Goal: Task Accomplishment & Management: Complete application form

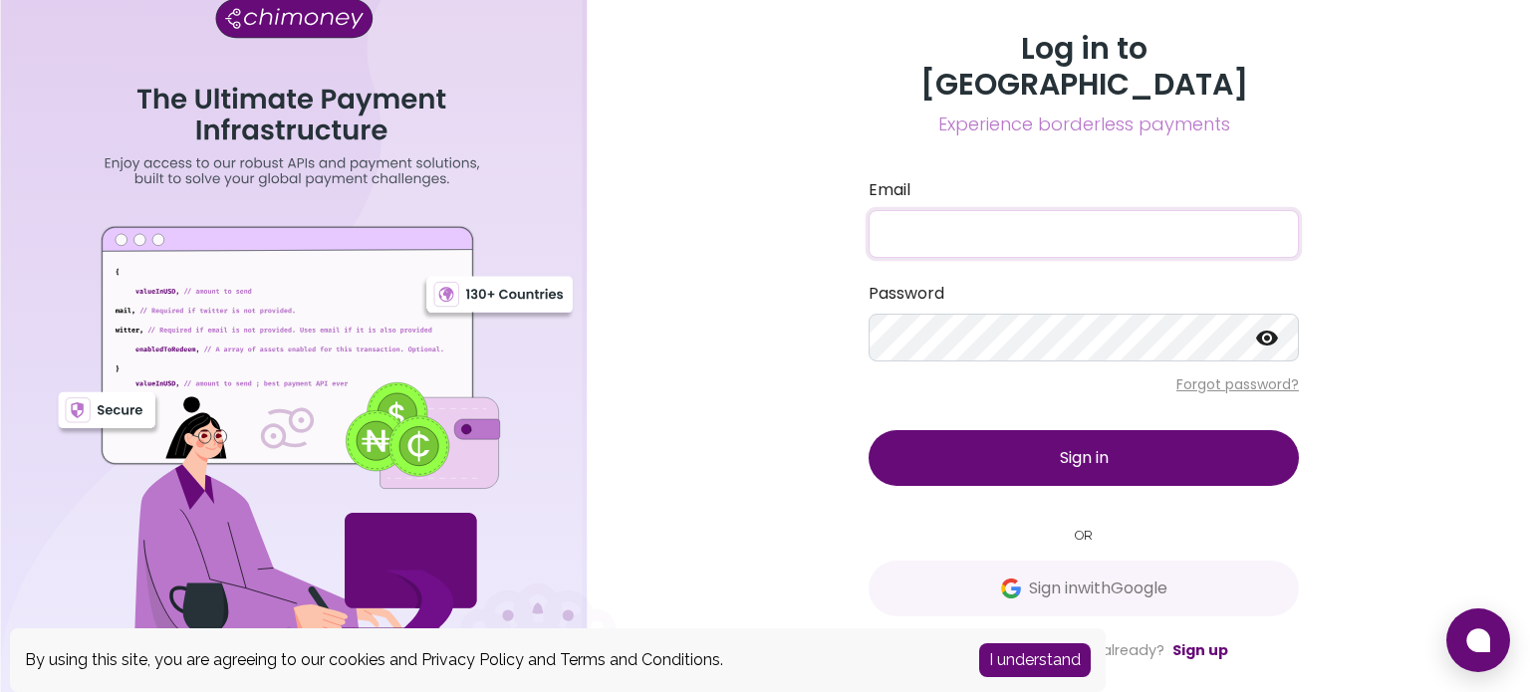
click at [934, 210] on input "Email" at bounding box center [1083, 234] width 430 height 48
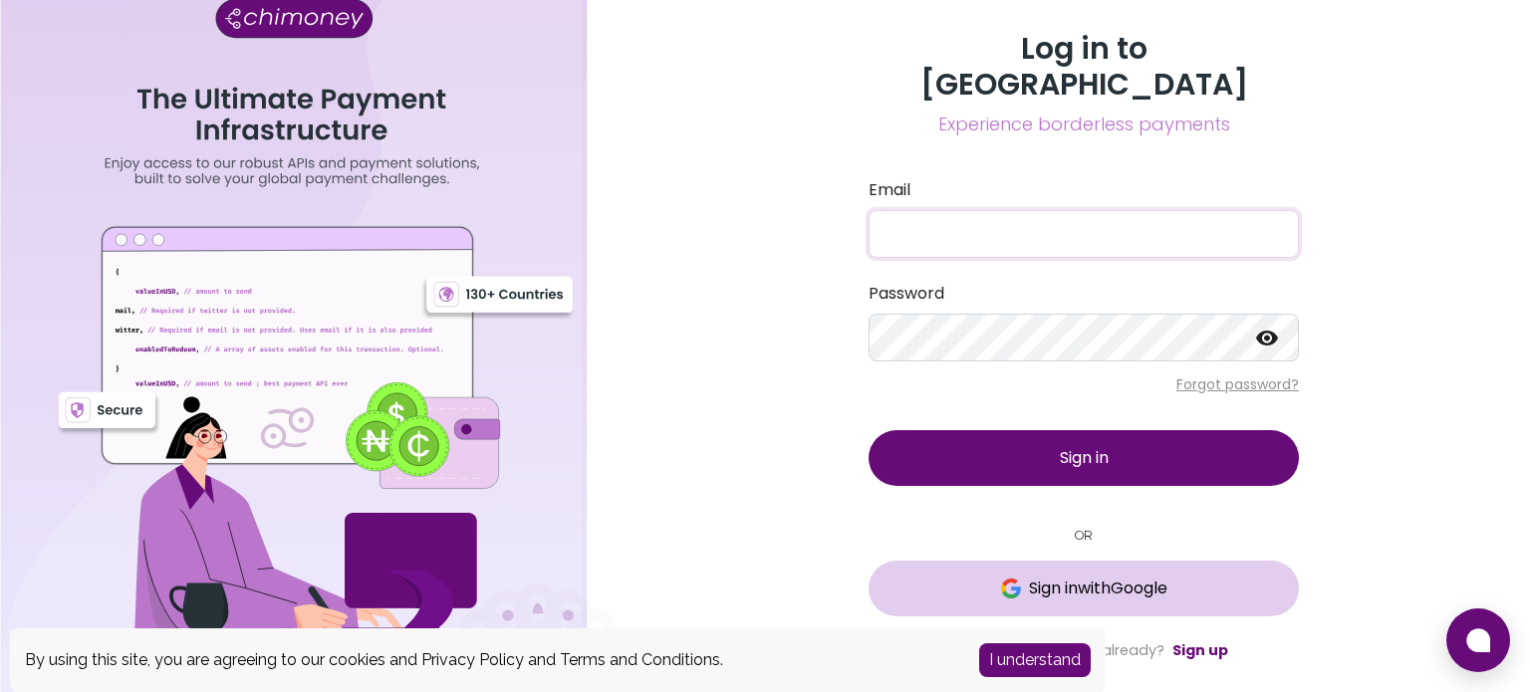
click at [1071, 577] on span "Sign in with Google" at bounding box center [1098, 589] width 138 height 24
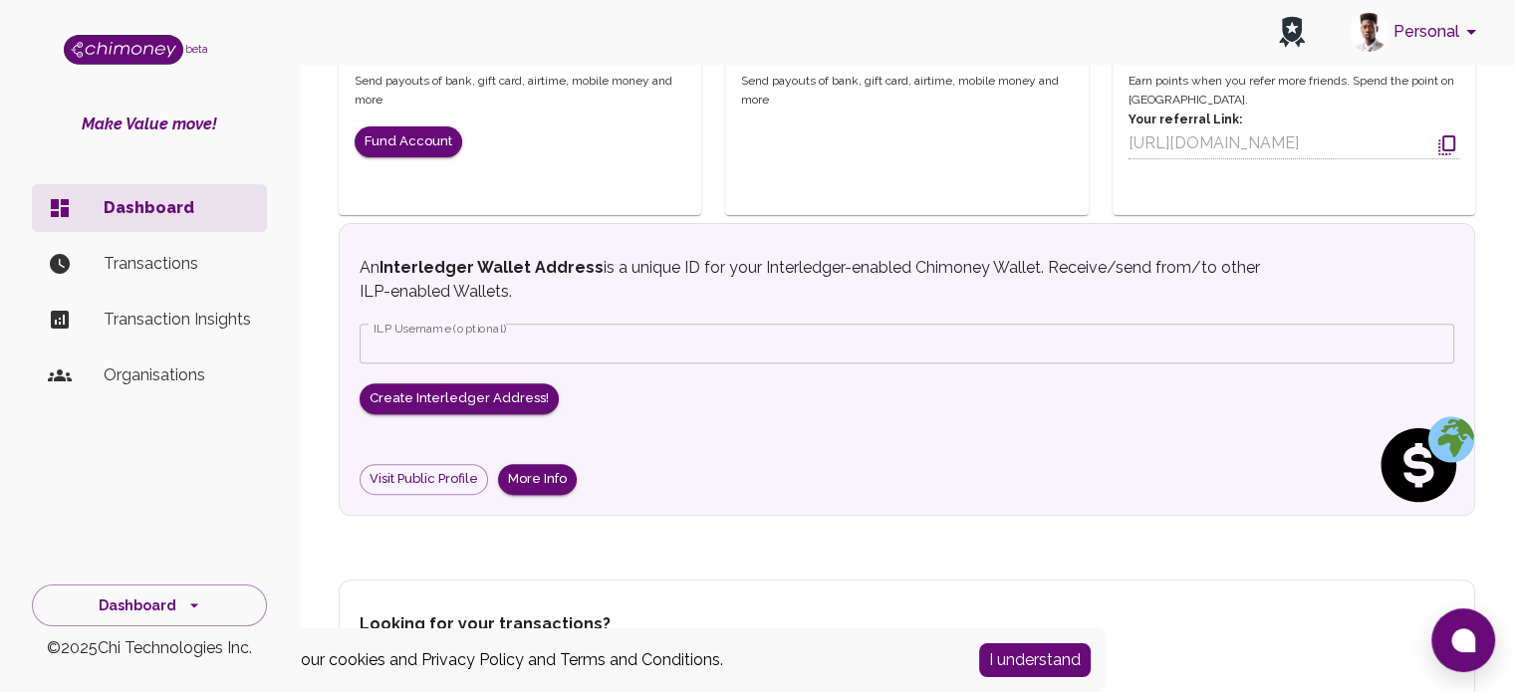
scroll to position [697, 0]
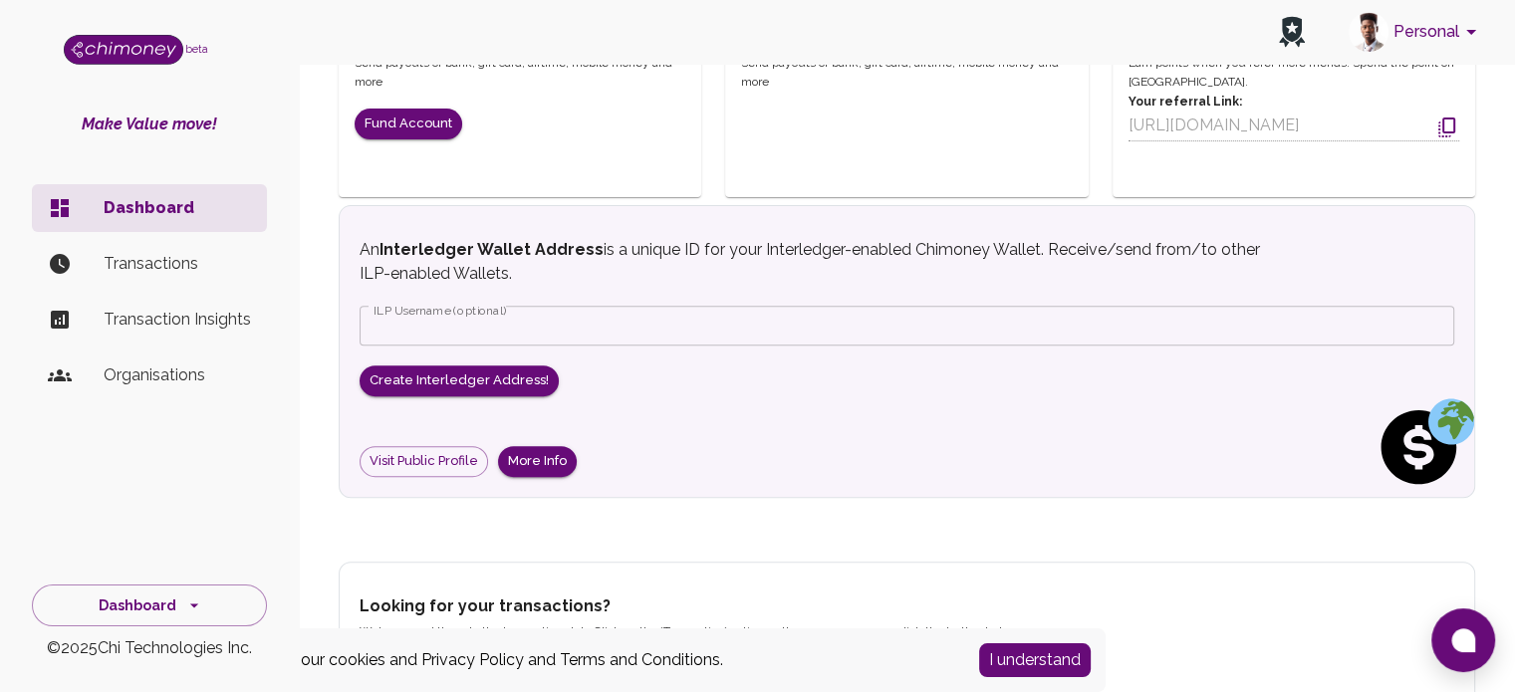
click at [154, 262] on p "Transactions" at bounding box center [177, 264] width 147 height 24
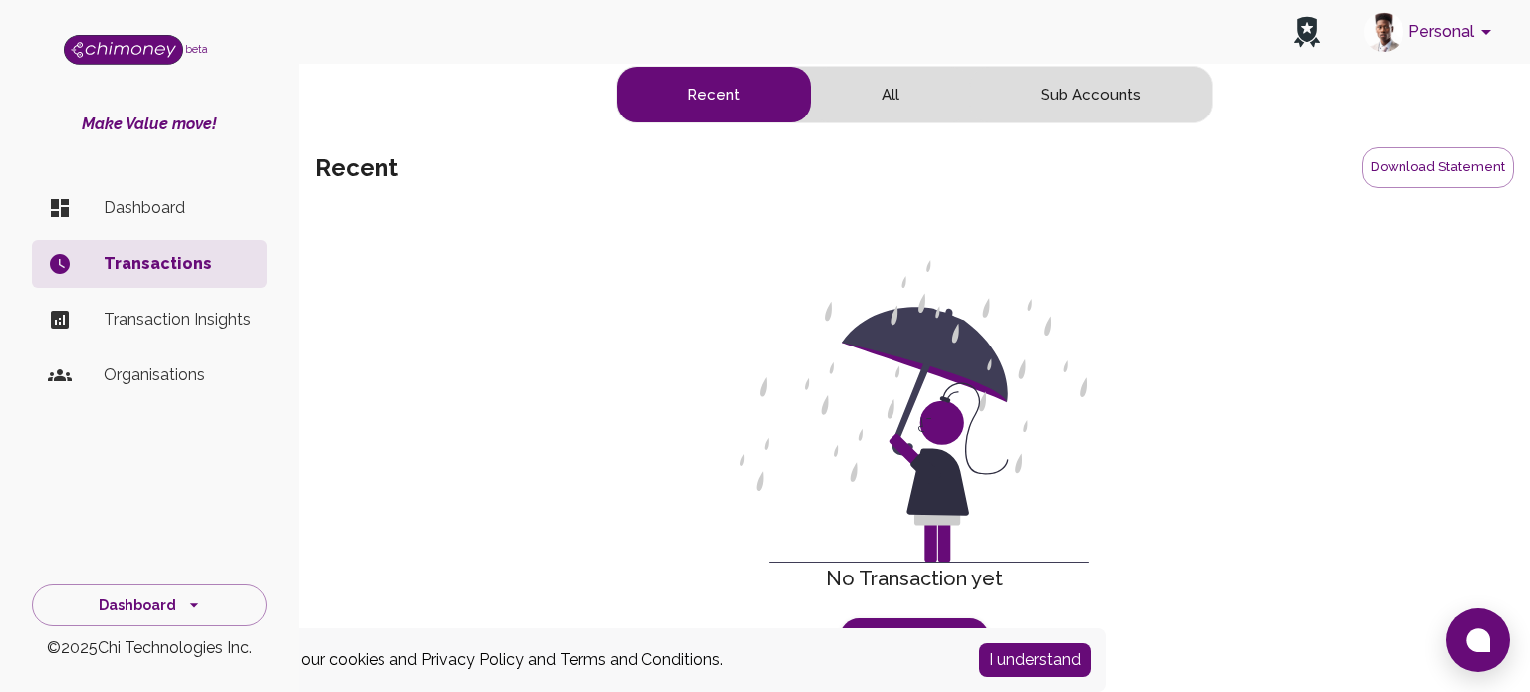
click at [910, 102] on button "All" at bounding box center [890, 95] width 159 height 56
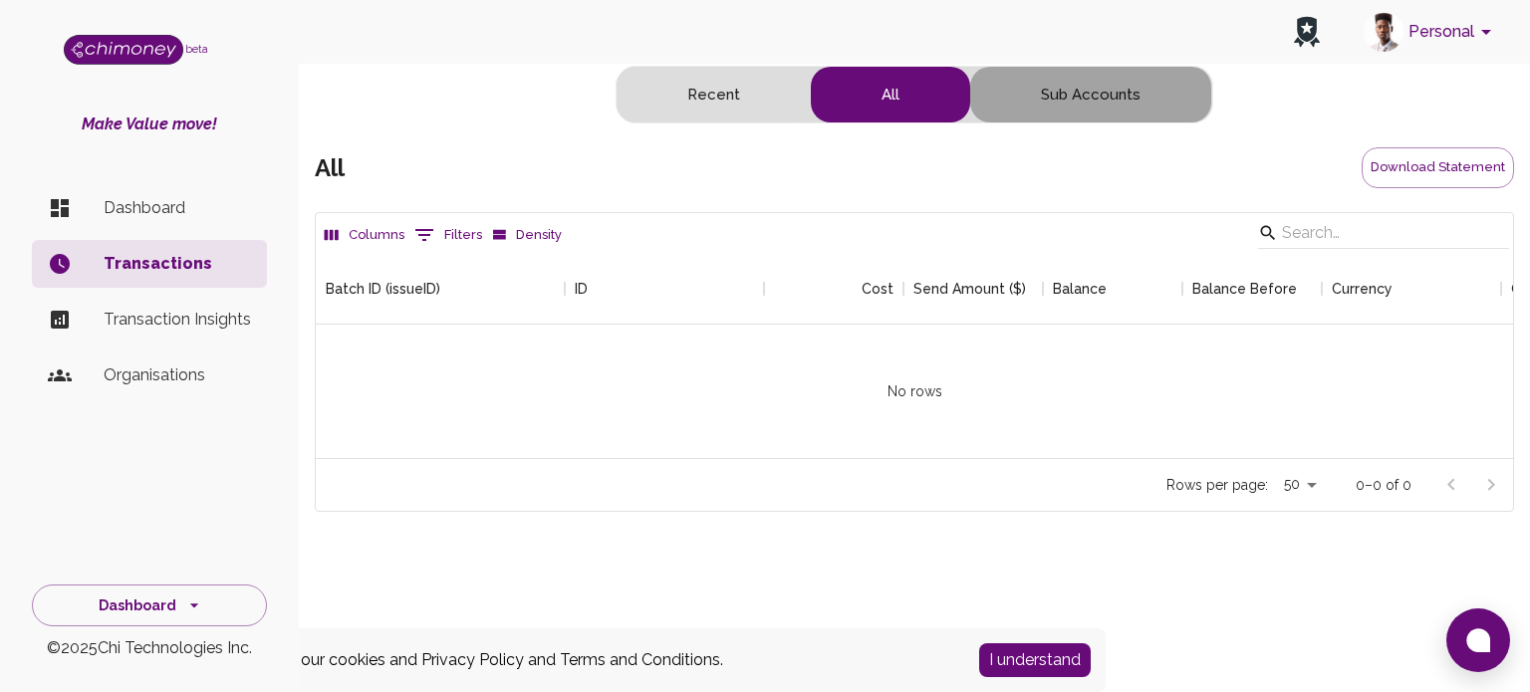
click at [1056, 103] on button "Sub Accounts" at bounding box center [1090, 95] width 241 height 56
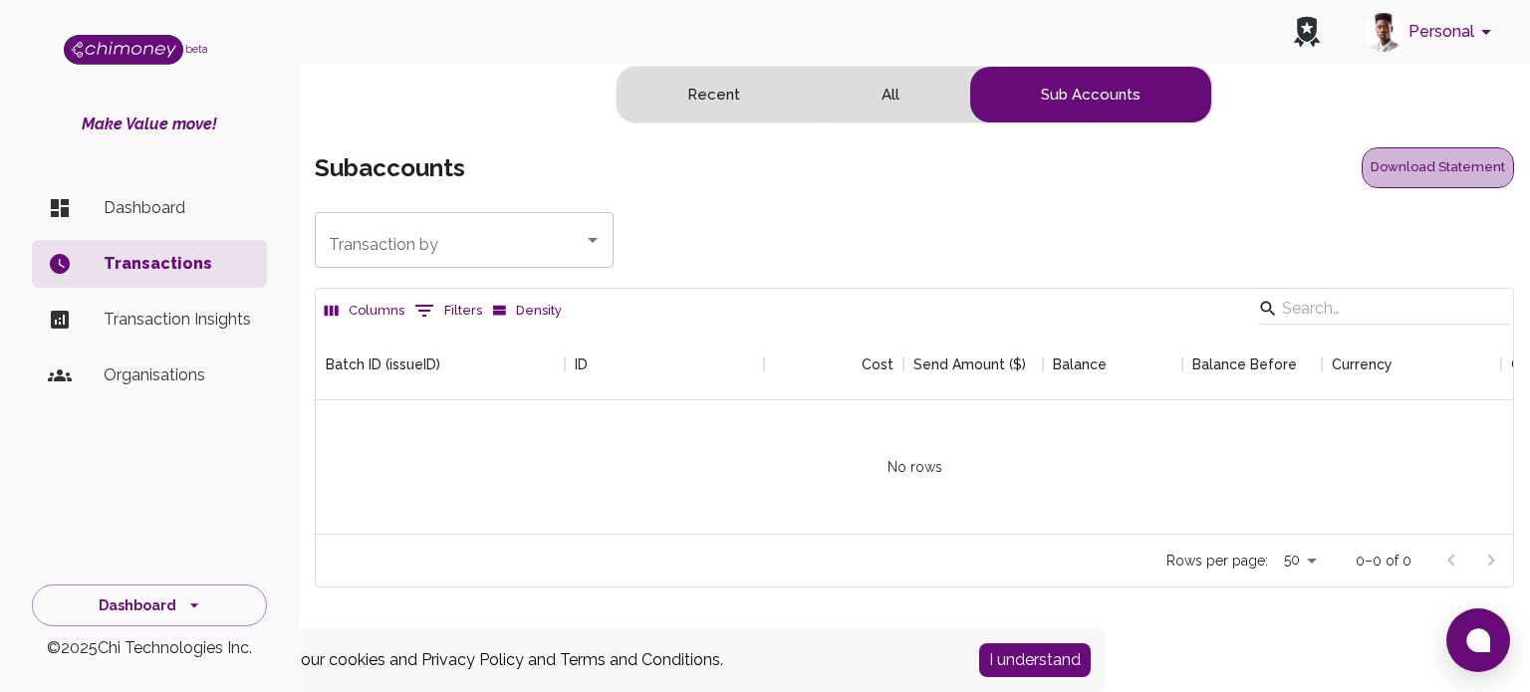
click at [1445, 164] on button "Download Statement" at bounding box center [1437, 167] width 152 height 41
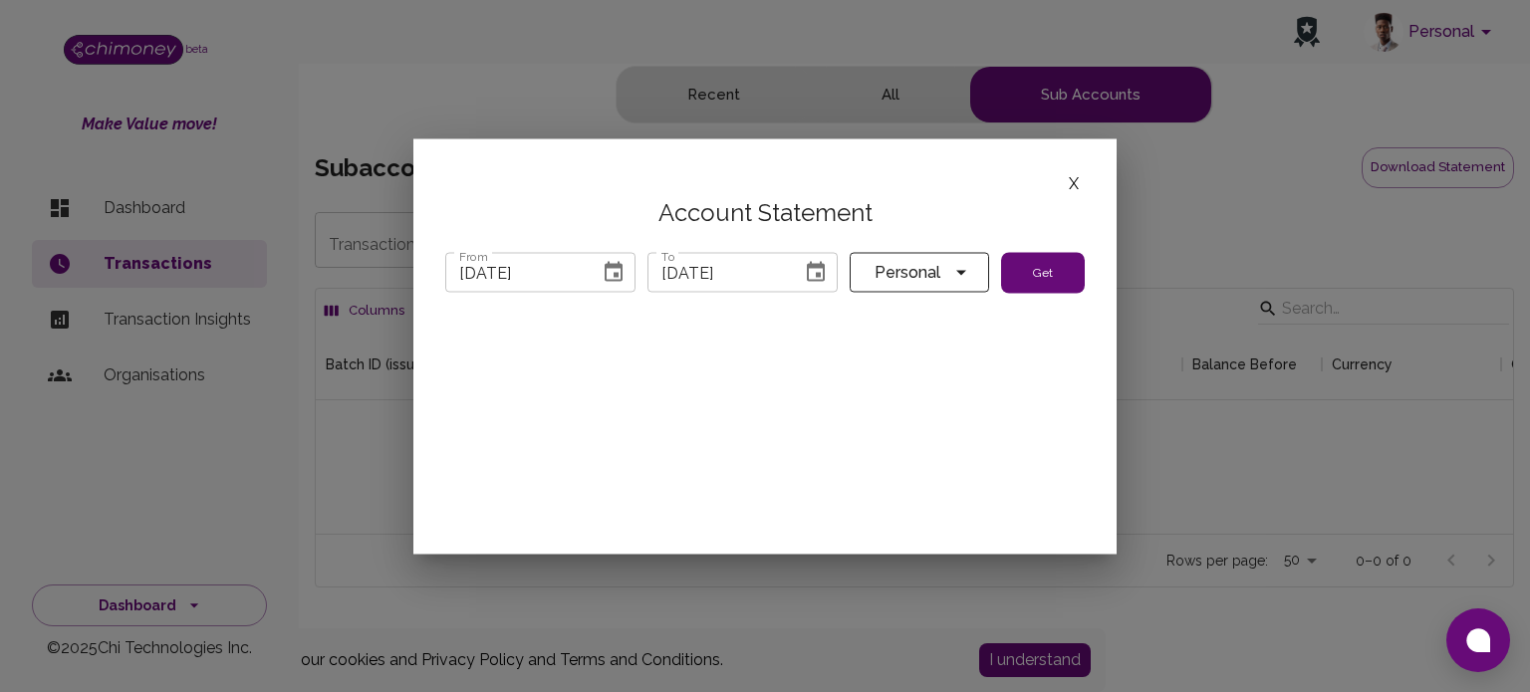
click at [1036, 275] on button "Get" at bounding box center [1043, 273] width 84 height 42
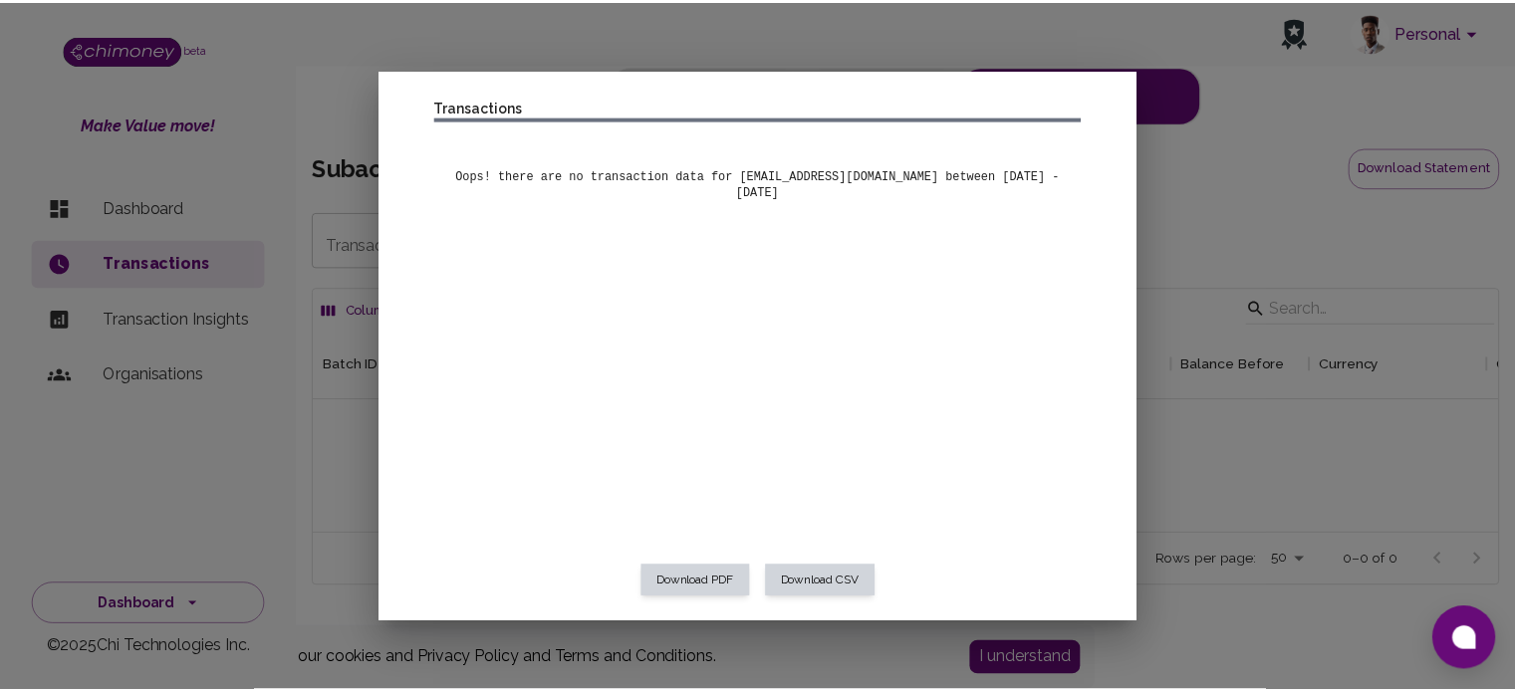
scroll to position [0, 0]
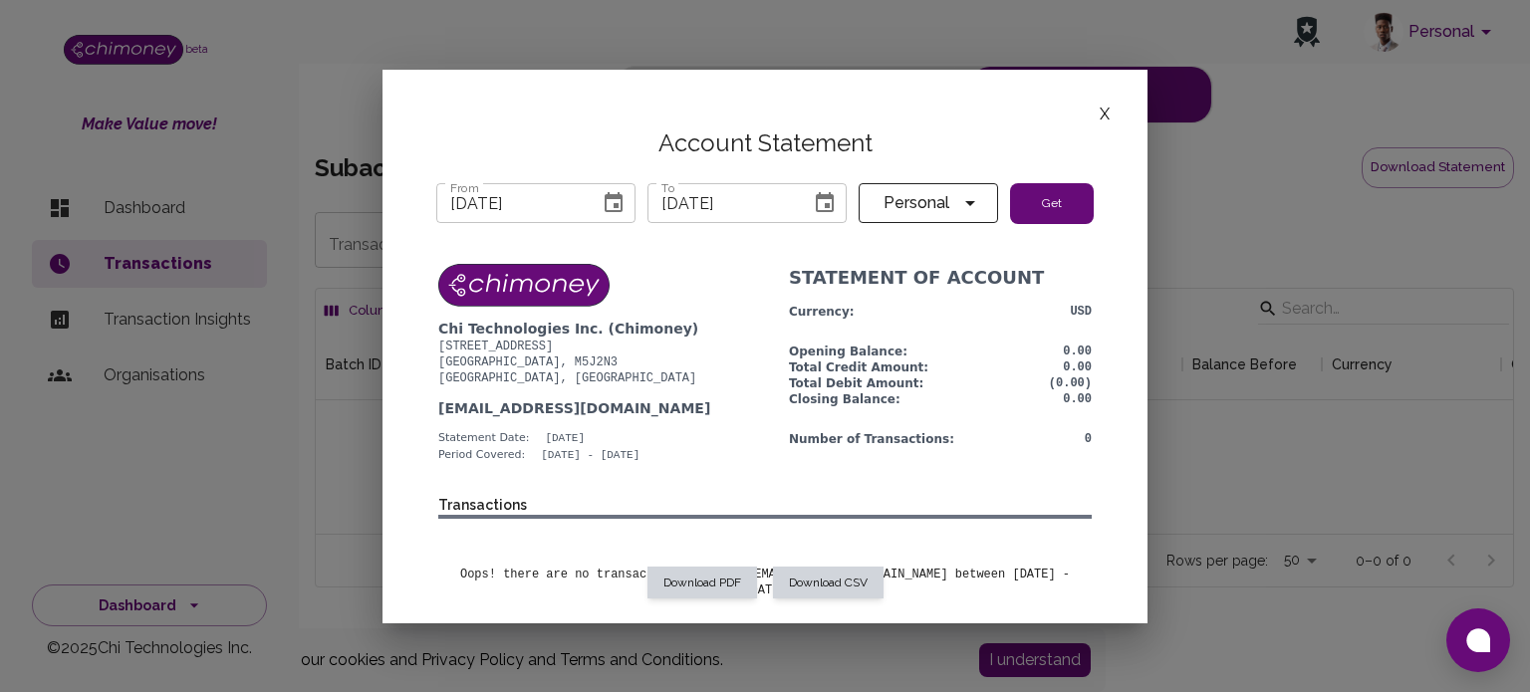
click at [1094, 115] on button "X" at bounding box center [1105, 115] width 22 height 26
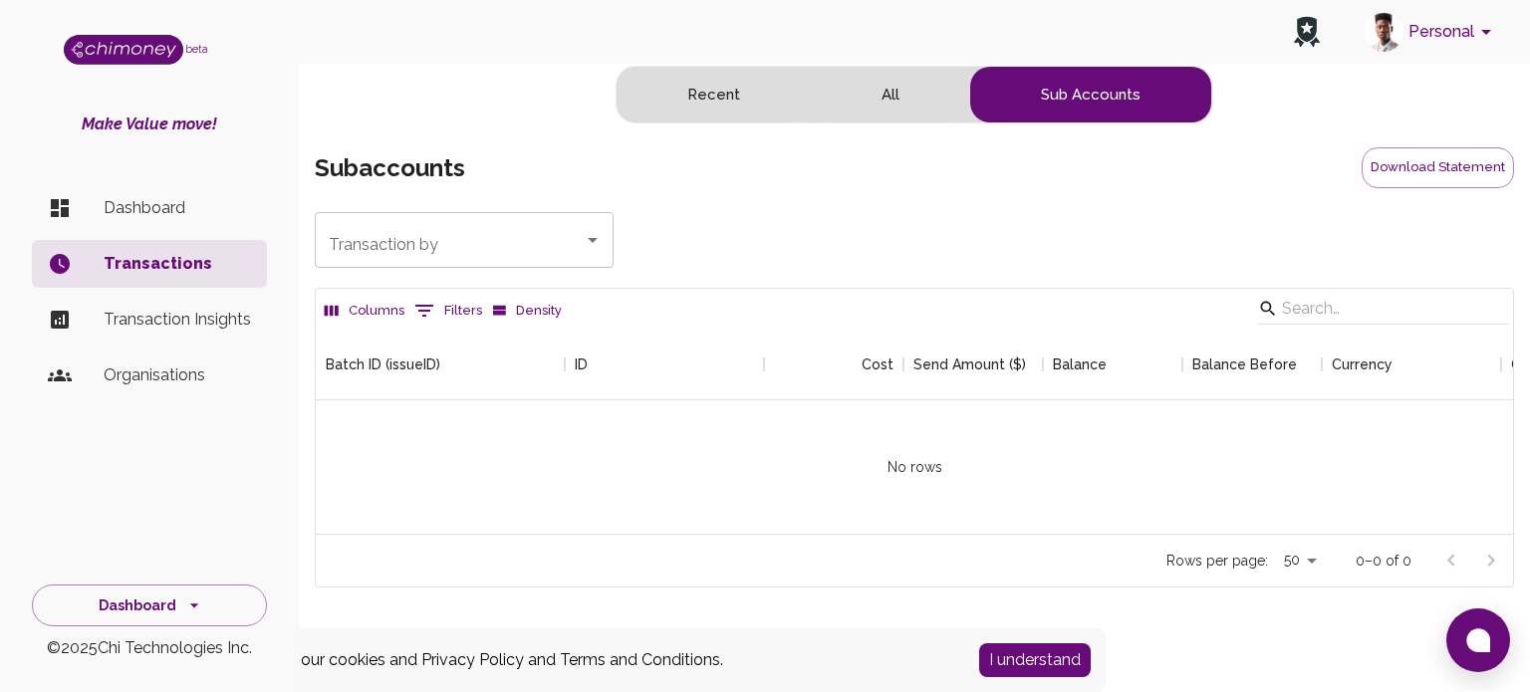
click at [163, 209] on p "Dashboard" at bounding box center [177, 208] width 147 height 24
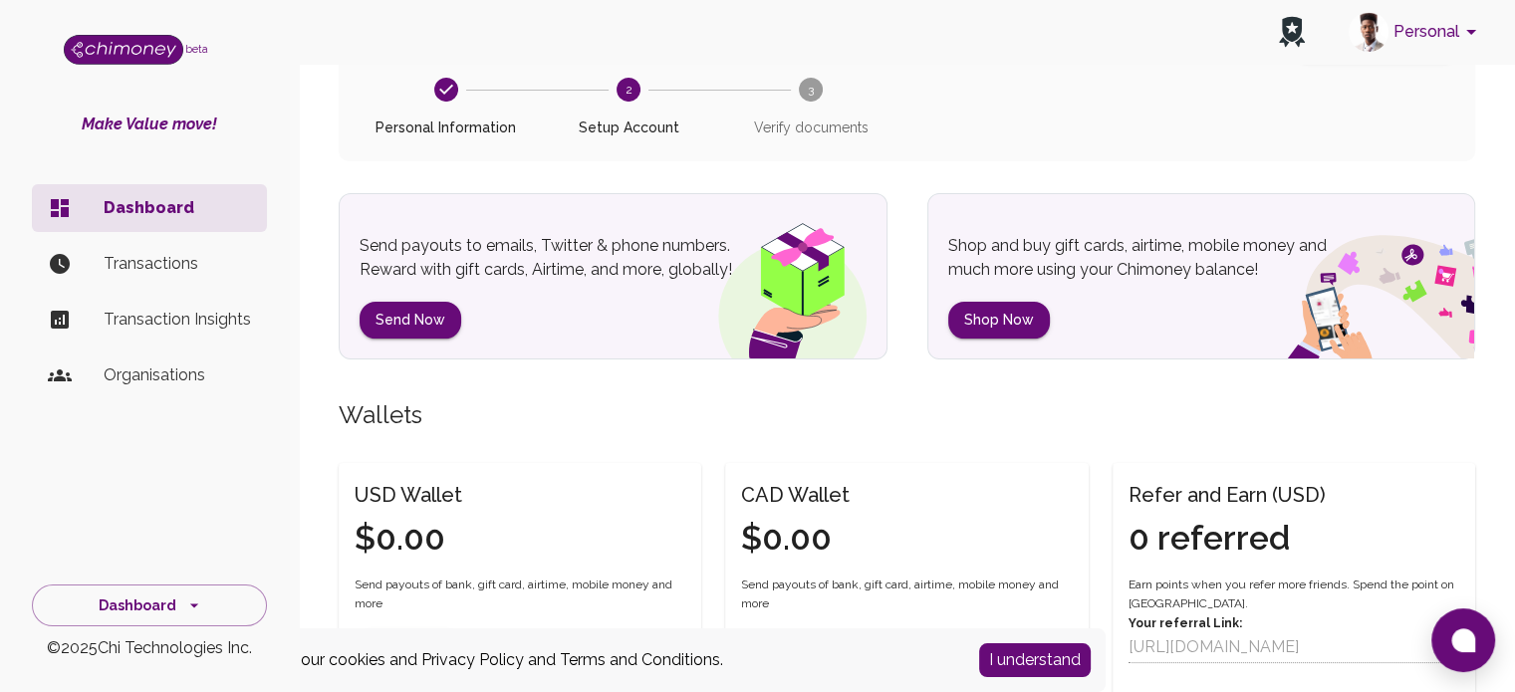
scroll to position [199, 0]
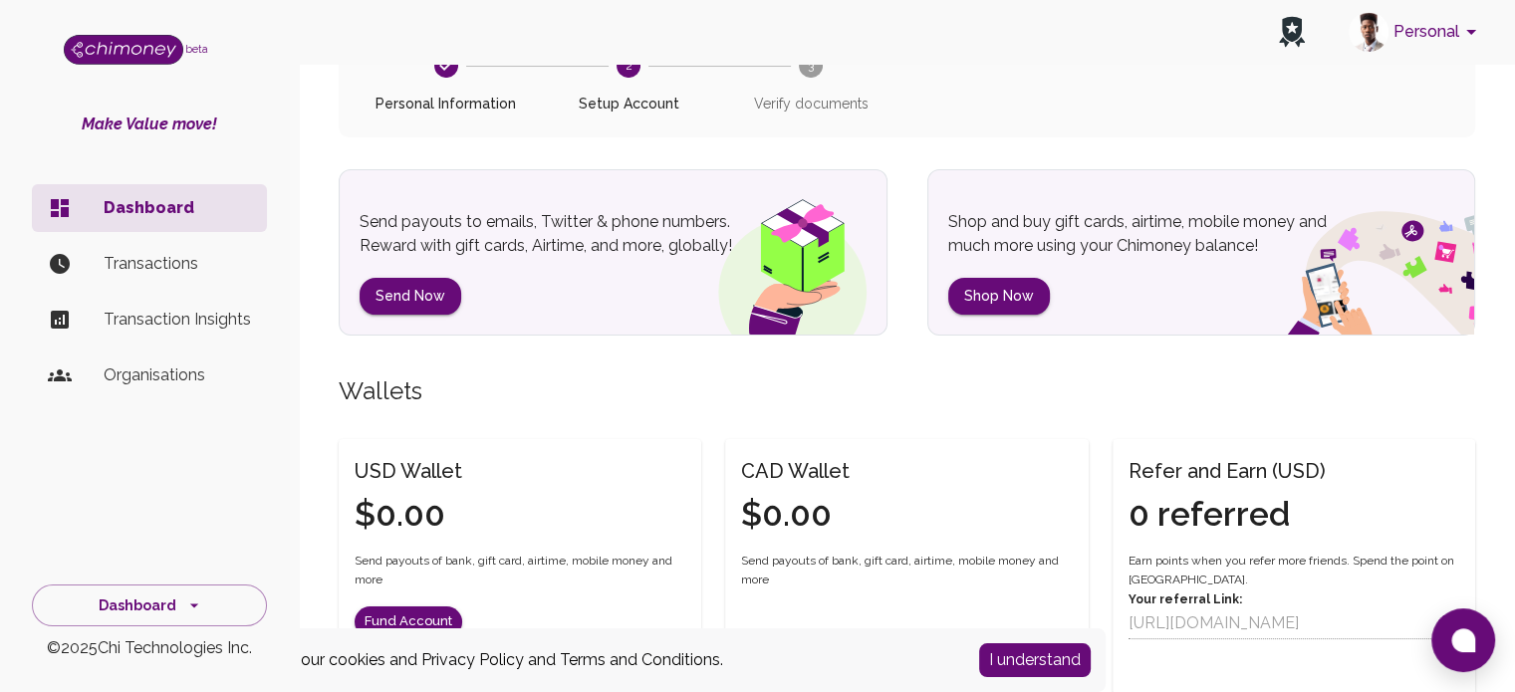
click at [1027, 674] on button "I understand" at bounding box center [1035, 660] width 112 height 34
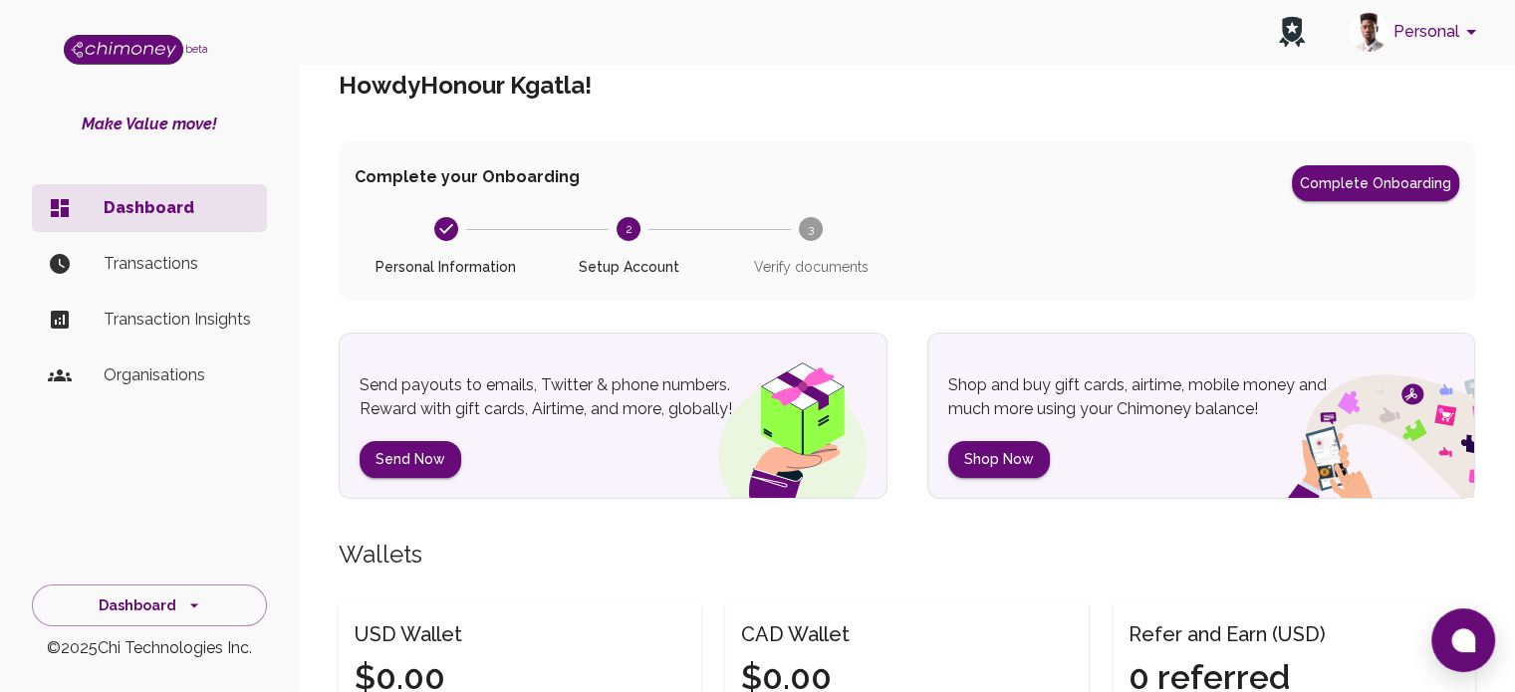
scroll to position [0, 0]
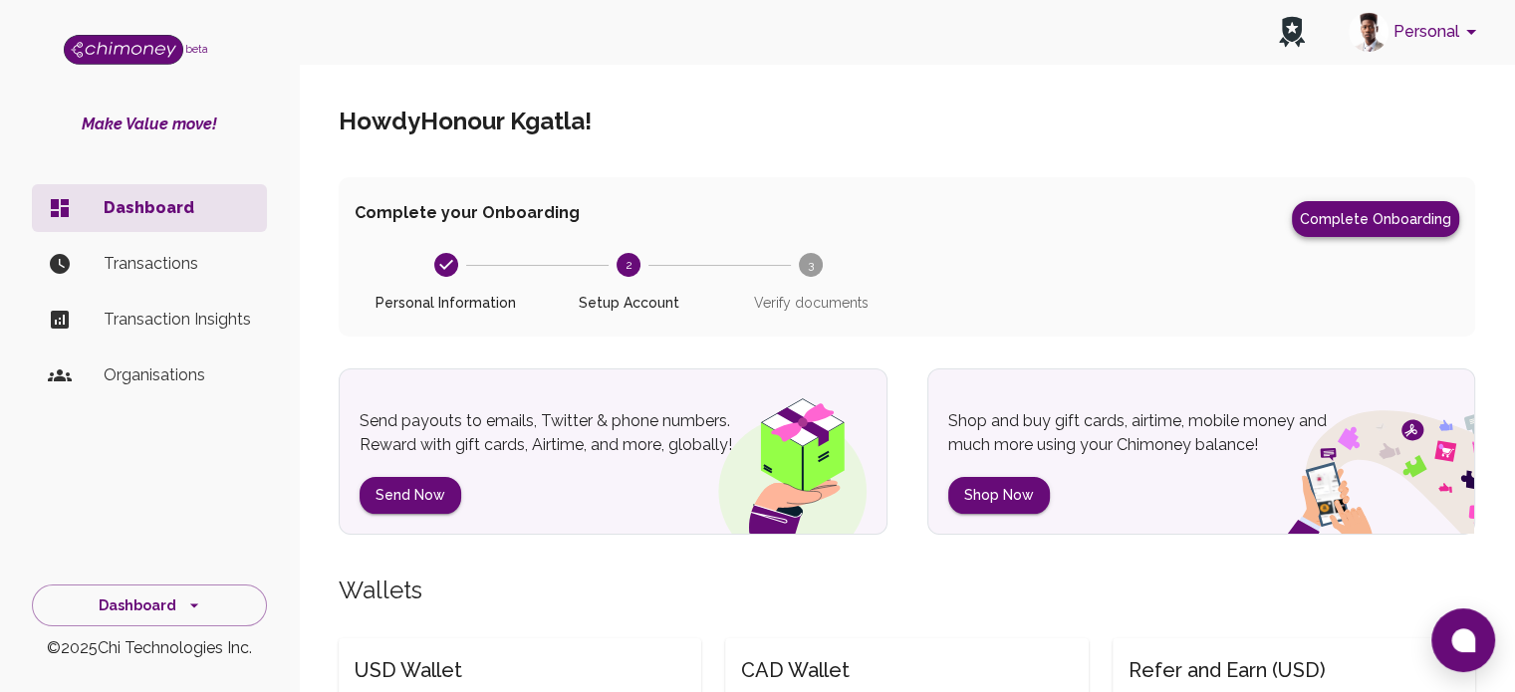
click at [1374, 224] on button "Complete Onboarding" at bounding box center [1375, 219] width 167 height 36
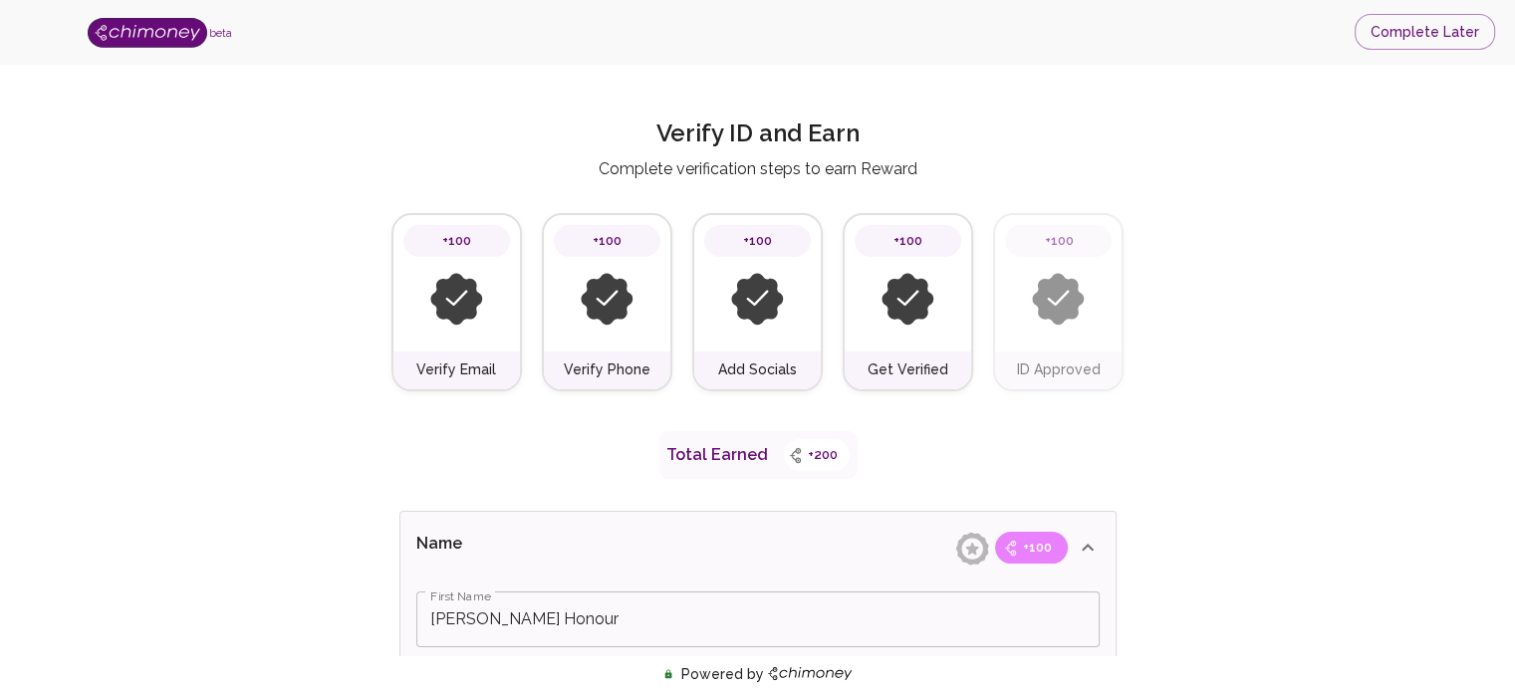
type input "[PERSON_NAME] Honour"
type input "Kgatla"
type input "I'm an Individual"
type input "Freelancer"
type input "Facebook"
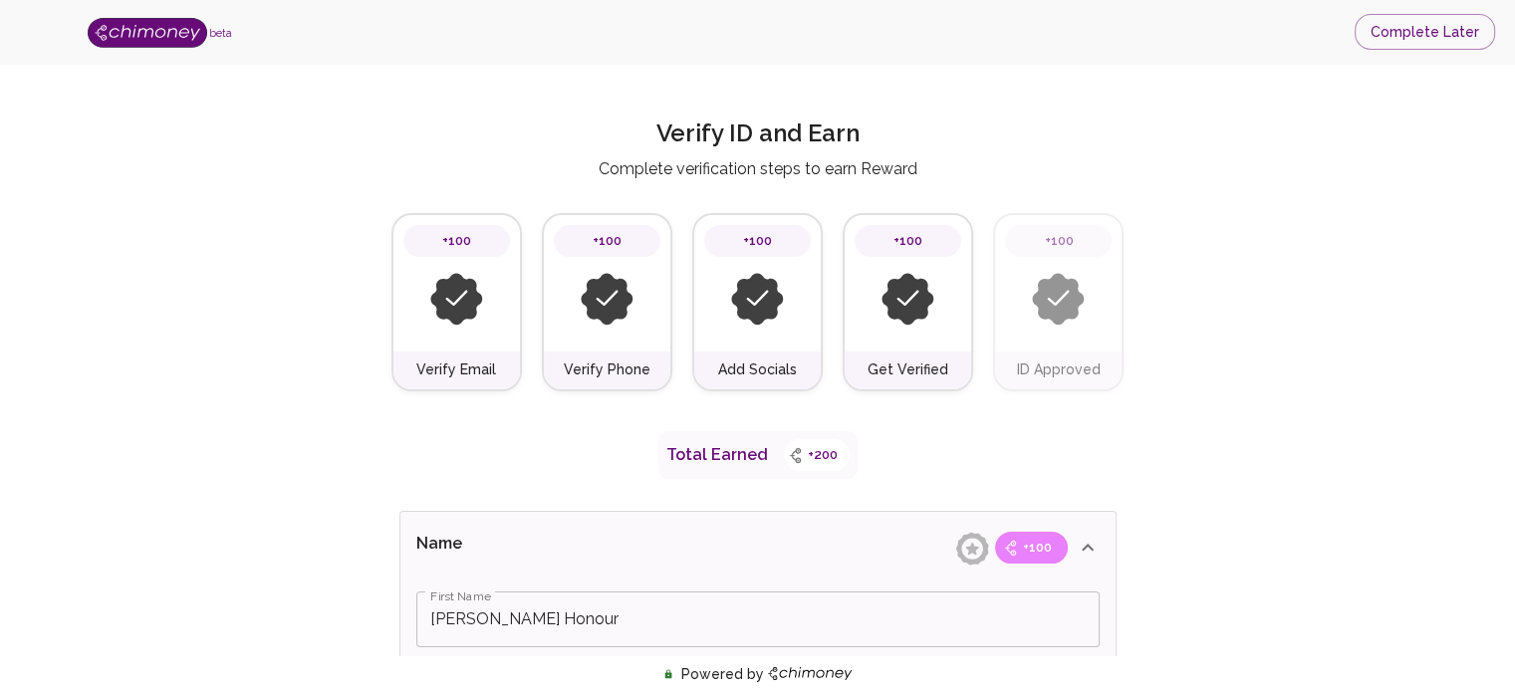
type input "[URL][DOMAIN_NAME]"
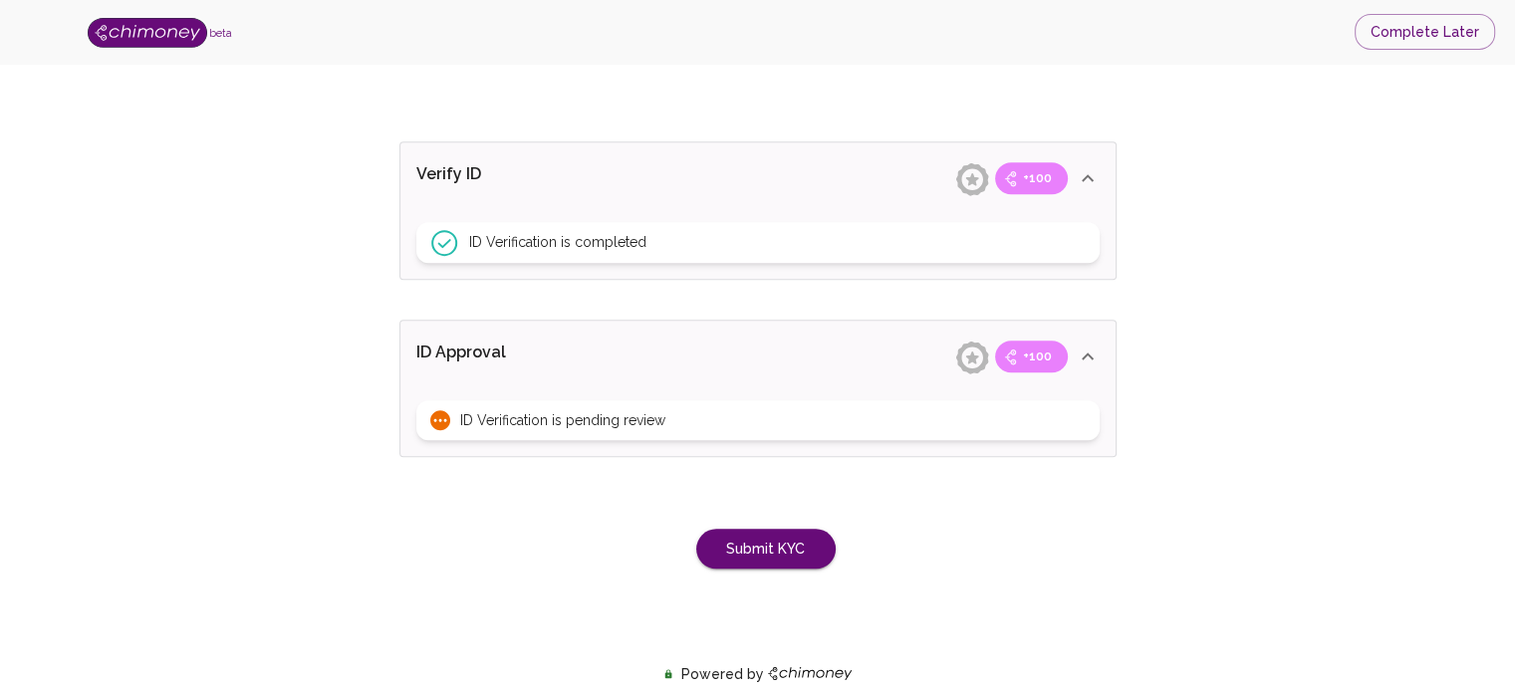
scroll to position [1584, 0]
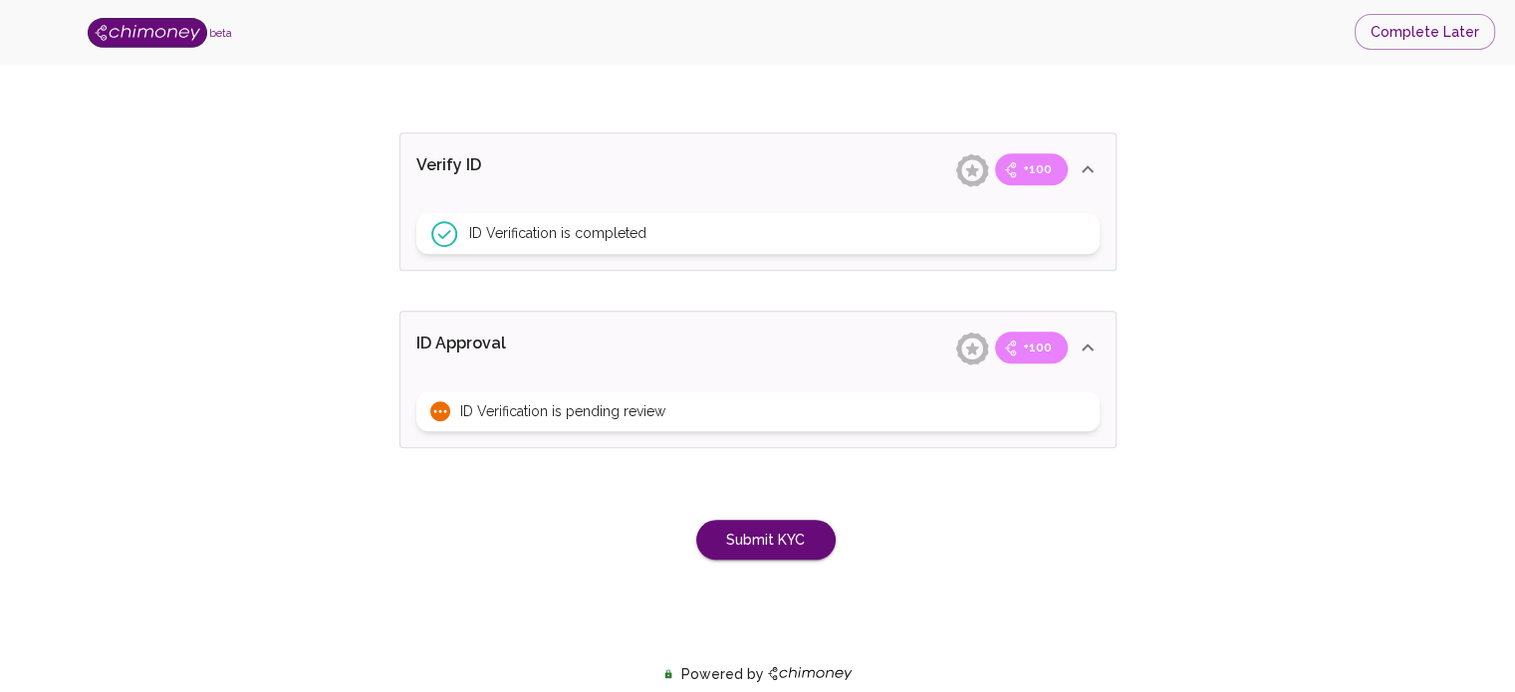
click at [650, 414] on span "ID Verification is pending review" at bounding box center [562, 411] width 205 height 20
click at [687, 397] on div "ID Verification is pending review" at bounding box center [757, 411] width 683 height 40
click at [442, 406] on icon at bounding box center [440, 411] width 20 height 20
click at [763, 538] on button "Submit KYC" at bounding box center [765, 540] width 139 height 41
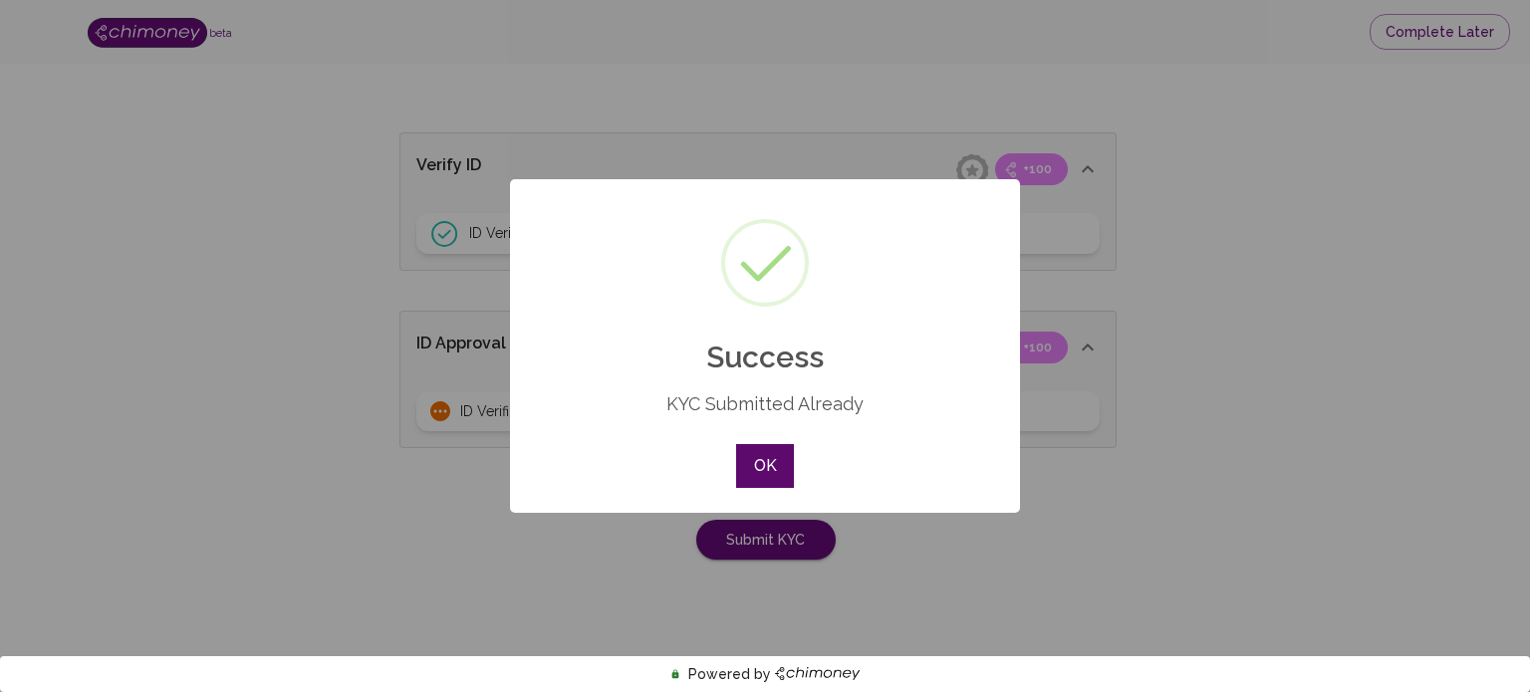
click at [761, 473] on button "OK" at bounding box center [765, 466] width 58 height 44
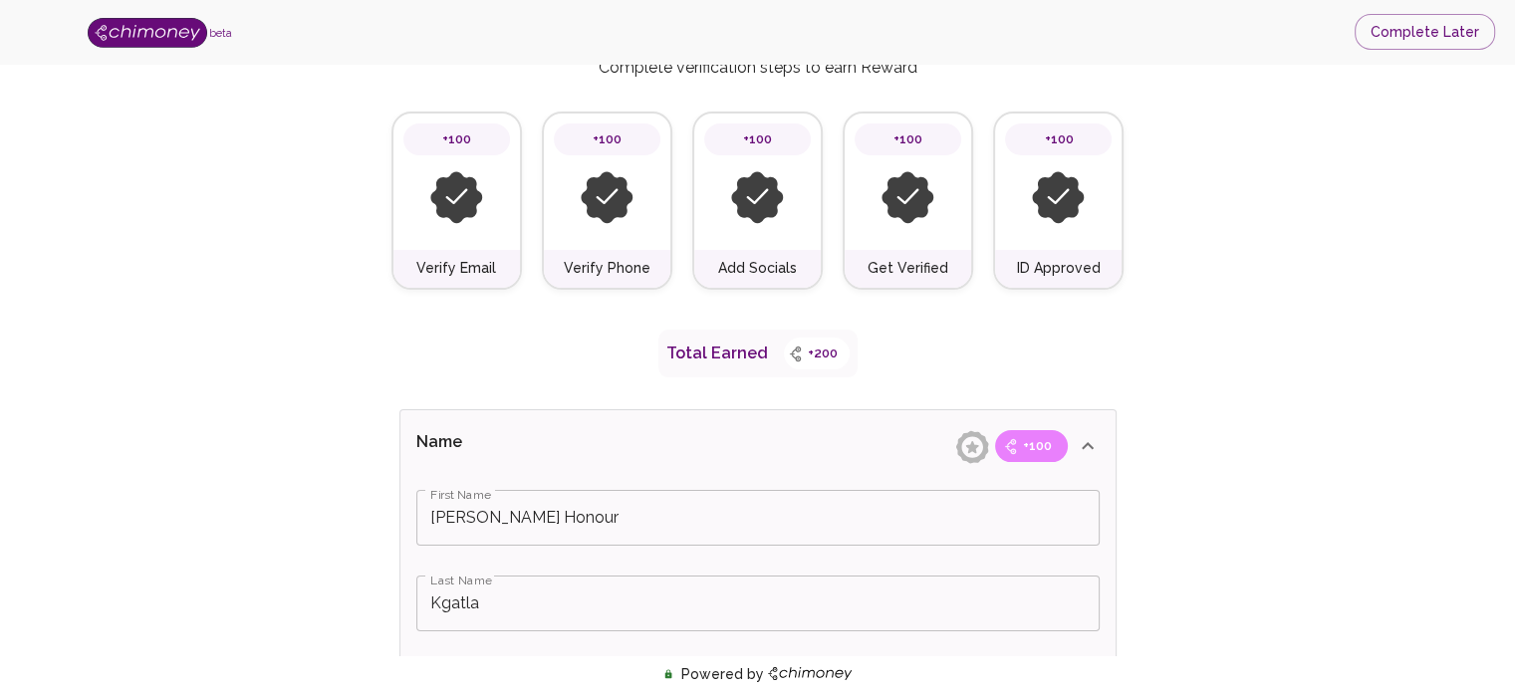
scroll to position [90, 0]
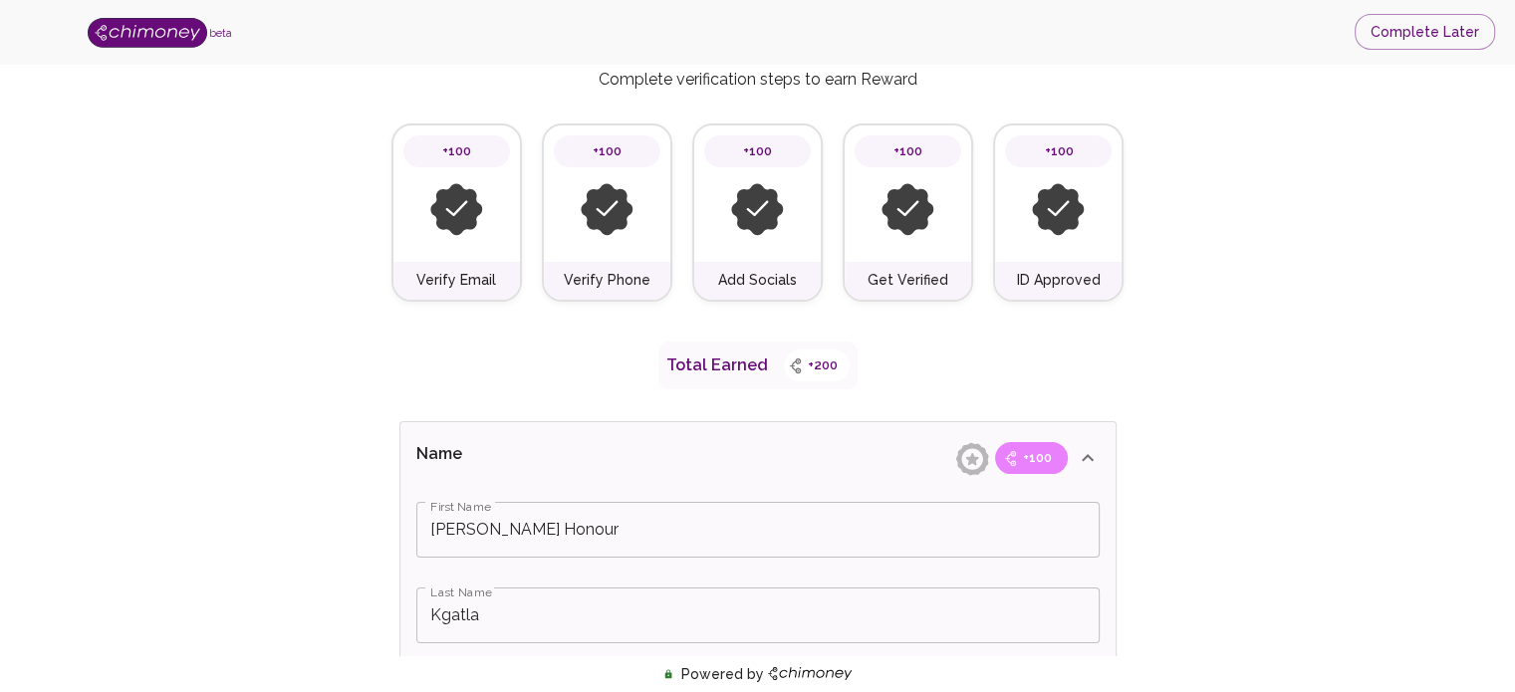
click at [485, 282] on h6 "Verify Email" at bounding box center [456, 281] width 80 height 22
click at [460, 202] on img at bounding box center [456, 209] width 53 height 53
click at [465, 155] on span "+100" at bounding box center [456, 151] width 53 height 20
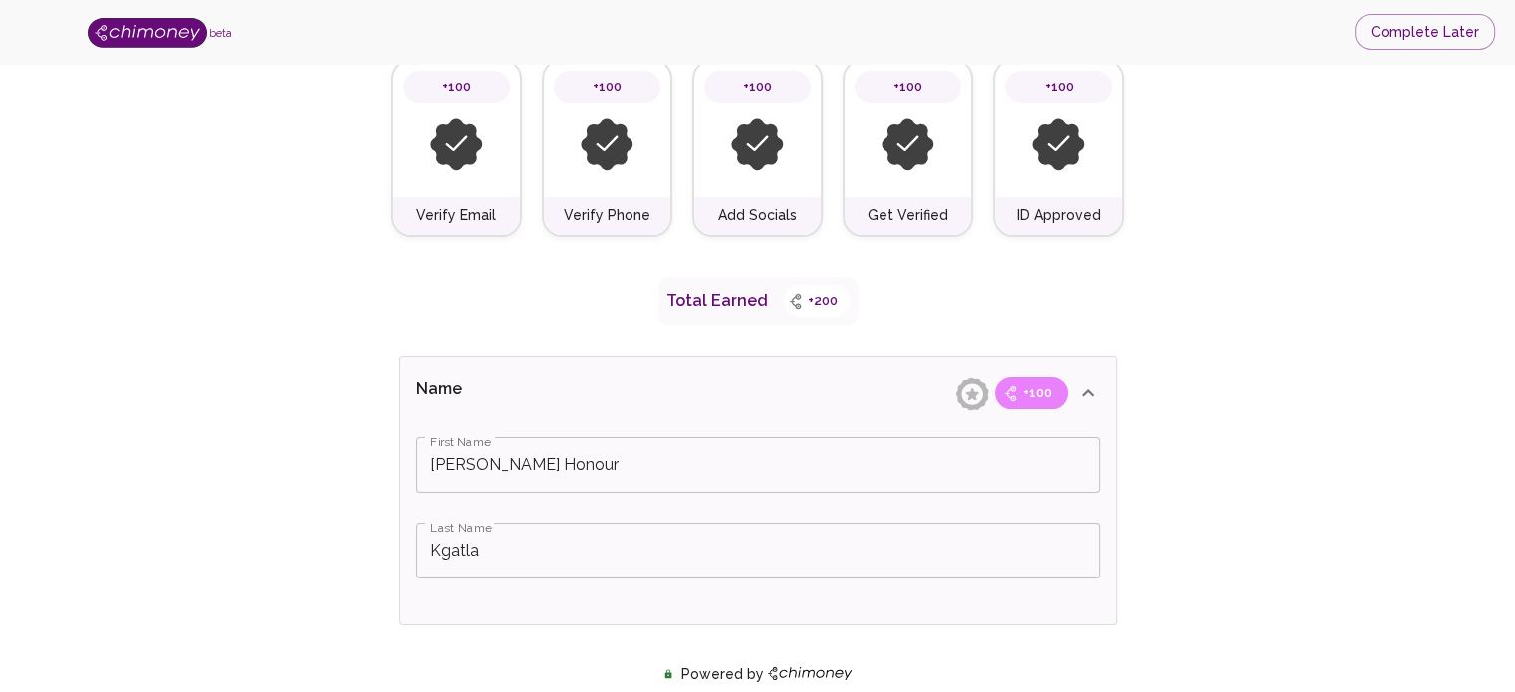
scroll to position [0, 0]
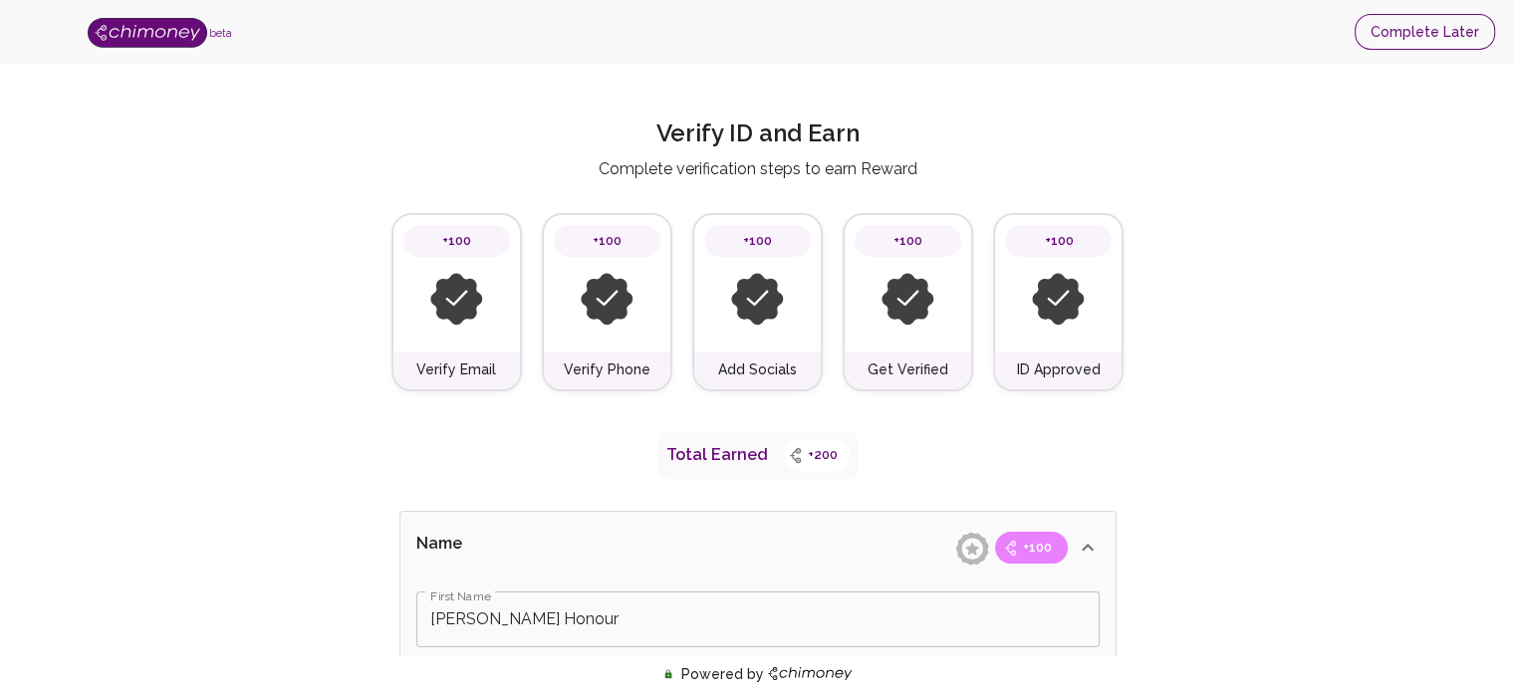
click at [1435, 39] on button "Complete Later" at bounding box center [1424, 32] width 140 height 37
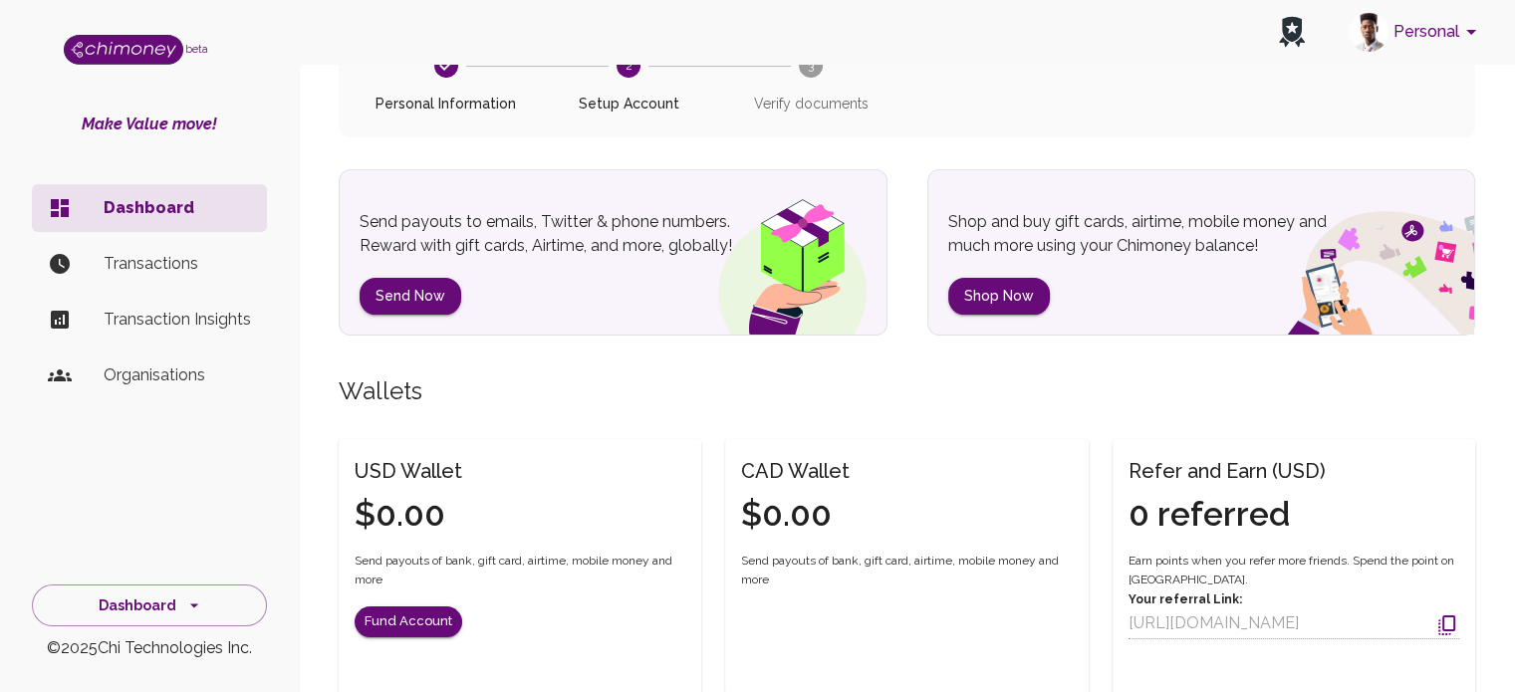
scroll to position [299, 0]
